Goal: Navigation & Orientation: Find specific page/section

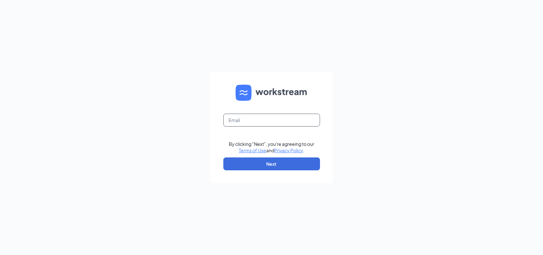
click at [252, 119] on input "text" at bounding box center [271, 120] width 97 height 13
type input "[PERSON_NAME][EMAIL_ADDRESS][PERSON_NAME][DOMAIN_NAME]"
click at [273, 159] on button "Next" at bounding box center [271, 164] width 97 height 13
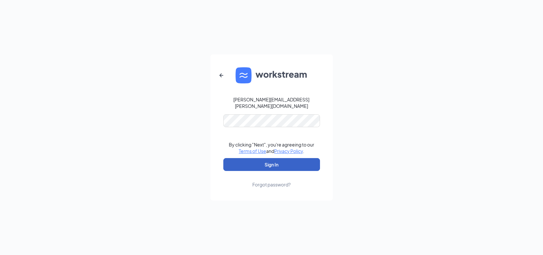
click at [262, 164] on button "Sign In" at bounding box center [271, 164] width 97 height 13
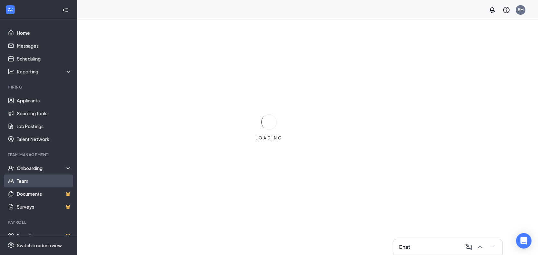
click at [37, 179] on link "Team" at bounding box center [44, 181] width 55 height 13
